Goal: Task Accomplishment & Management: Manage account settings

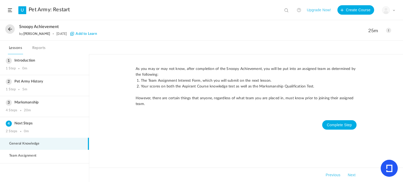
click at [389, 31] on span at bounding box center [387, 30] width 5 height 5
click at [369, 39] on link "Edit" at bounding box center [365, 42] width 49 height 10
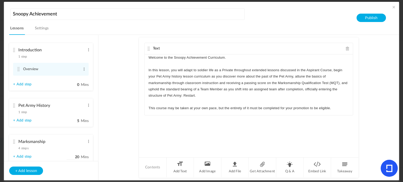
scroll to position [54, 0]
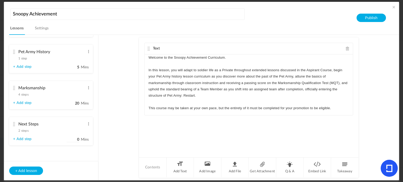
click at [78, 142] on label "0 Mins" at bounding box center [77, 140] width 22 height 7
click at [78, 142] on input "0" at bounding box center [72, 139] width 13 height 5
type input "5"
click at [14, 125] on cite at bounding box center [14, 124] width 4 height 4
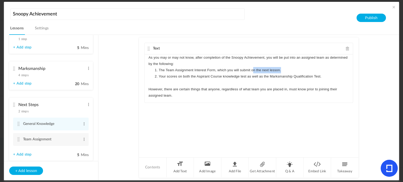
drag, startPoint x: 282, startPoint y: 68, endPoint x: 252, endPoint y: 67, distance: 30.1
click at [252, 67] on li "The Team Assignment Interest Form, which you will submit on the next lesson." at bounding box center [250, 70] width 195 height 6
click at [83, 125] on span at bounding box center [84, 123] width 4 height 5
click at [77, 131] on link "Edit" at bounding box center [75, 132] width 20 height 6
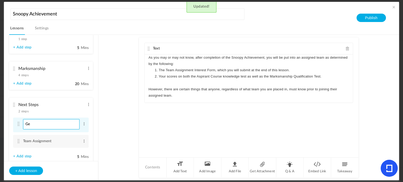
type input "G"
type input "H"
type input "Introduction"
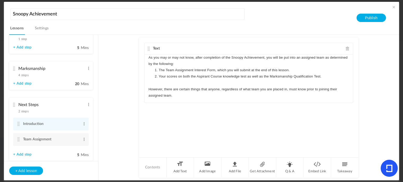
click at [185, 98] on p "However, there are certain things that anyone, regardless of what team you are …" at bounding box center [248, 92] width 200 height 13
click at [227, 128] on div "Text As you may or may not know, after completion of the Snoopy Achievement, yo…" at bounding box center [248, 96] width 219 height 119
click at [192, 95] on p "However, there are certain things that anyone, regardless of what team you are …" at bounding box center [248, 92] width 200 height 13
click at [178, 105] on p at bounding box center [248, 108] width 200 height 6
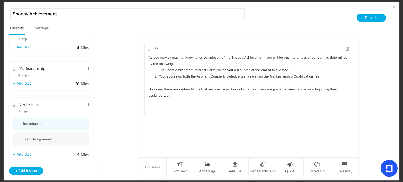
click at [155, 47] on span "Text" at bounding box center [156, 49] width 7 height 4
click at [149, 47] on cite at bounding box center [149, 49] width 4 height 4
click at [249, 101] on div "As you may or may not know, after completion of the Snoopy Achievement, you wil…" at bounding box center [248, 79] width 208 height 48
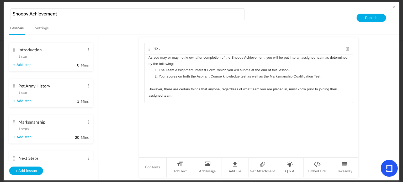
click at [13, 122] on cite at bounding box center [14, 122] width 4 height 4
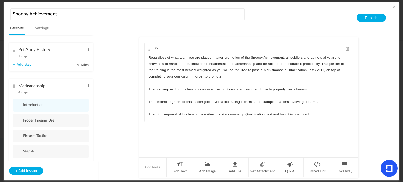
scroll to position [37, 0]
click at [84, 151] on span at bounding box center [84, 151] width 4 height 5
click at [72, 157] on link "Edit" at bounding box center [75, 160] width 20 height 6
type input "S"
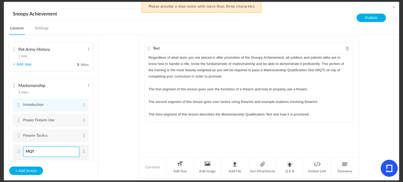
click at [54, 152] on input "MQT" at bounding box center [51, 152] width 56 height 10
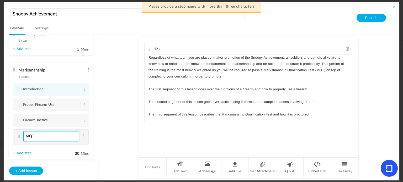
scroll to position [66, 0]
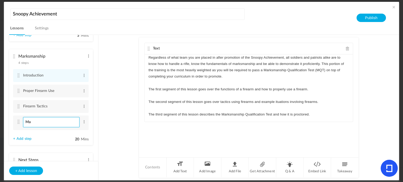
type input "M"
type input "Qualification Test"
click at [116, 134] on au-course-substep "Text Regardless of what team you are placed in after promotion of the Snoopy Ac…" at bounding box center [248, 108] width 287 height 146
click at [18, 90] on cite at bounding box center [19, 91] width 4 height 4
